Goal: Information Seeking & Learning: Check status

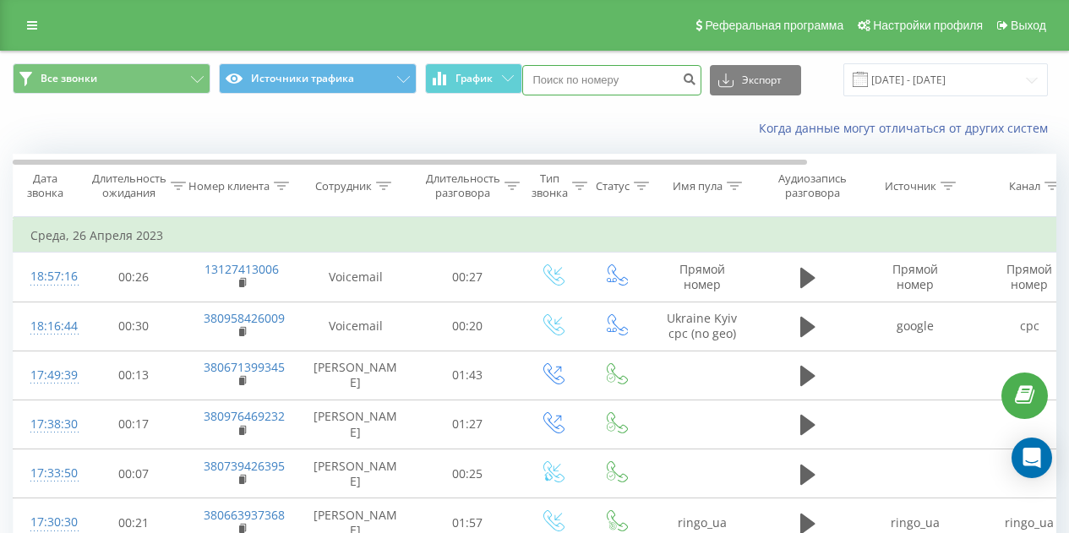
click at [635, 79] on input at bounding box center [611, 80] width 179 height 30
paste input "380989490669"
type input "380989490669"
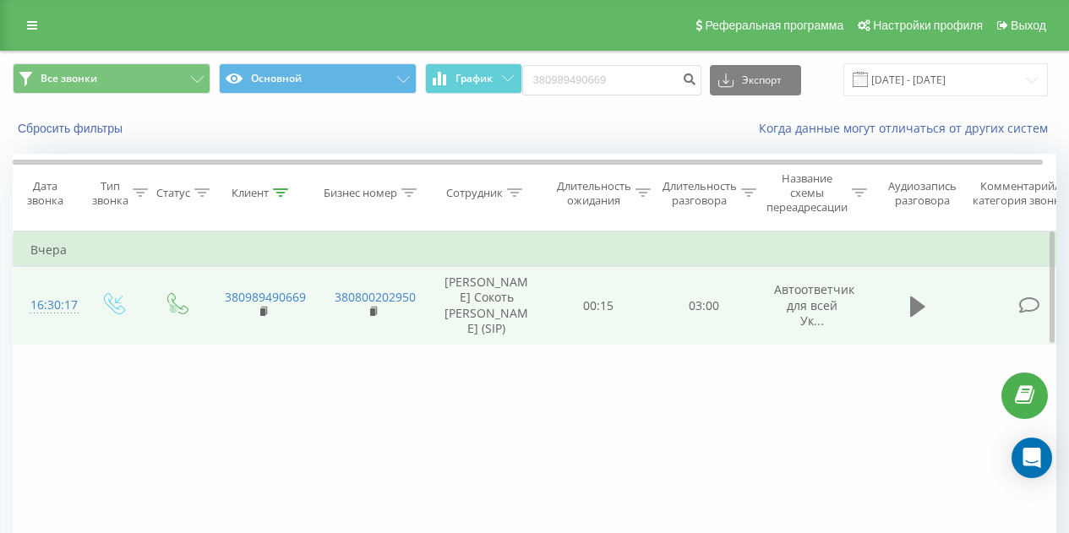
click at [919, 304] on icon at bounding box center [918, 306] width 15 height 20
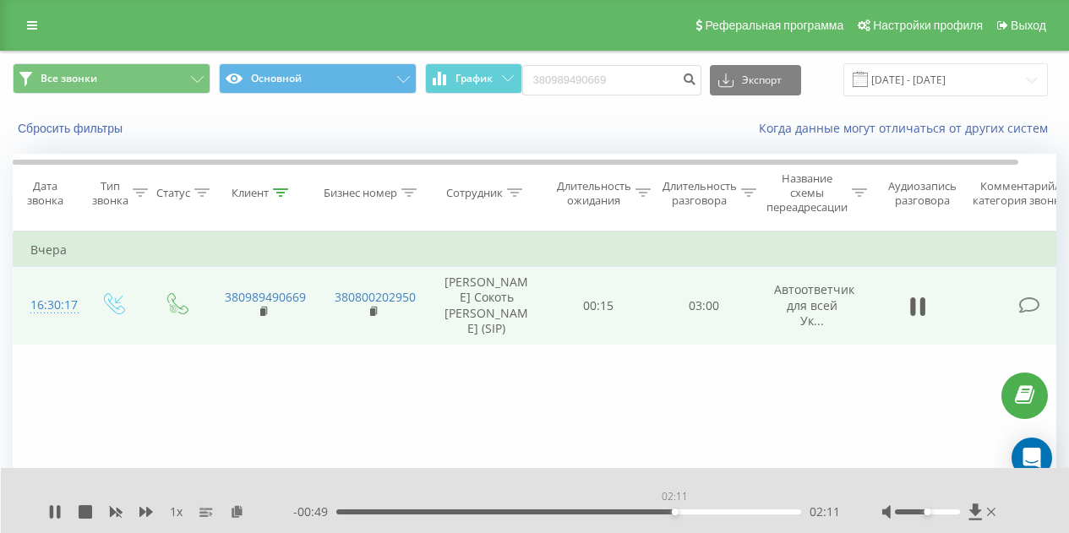
click at [675, 510] on div "02:11" at bounding box center [568, 512] width 465 height 5
